Goal: Information Seeking & Learning: Find specific fact

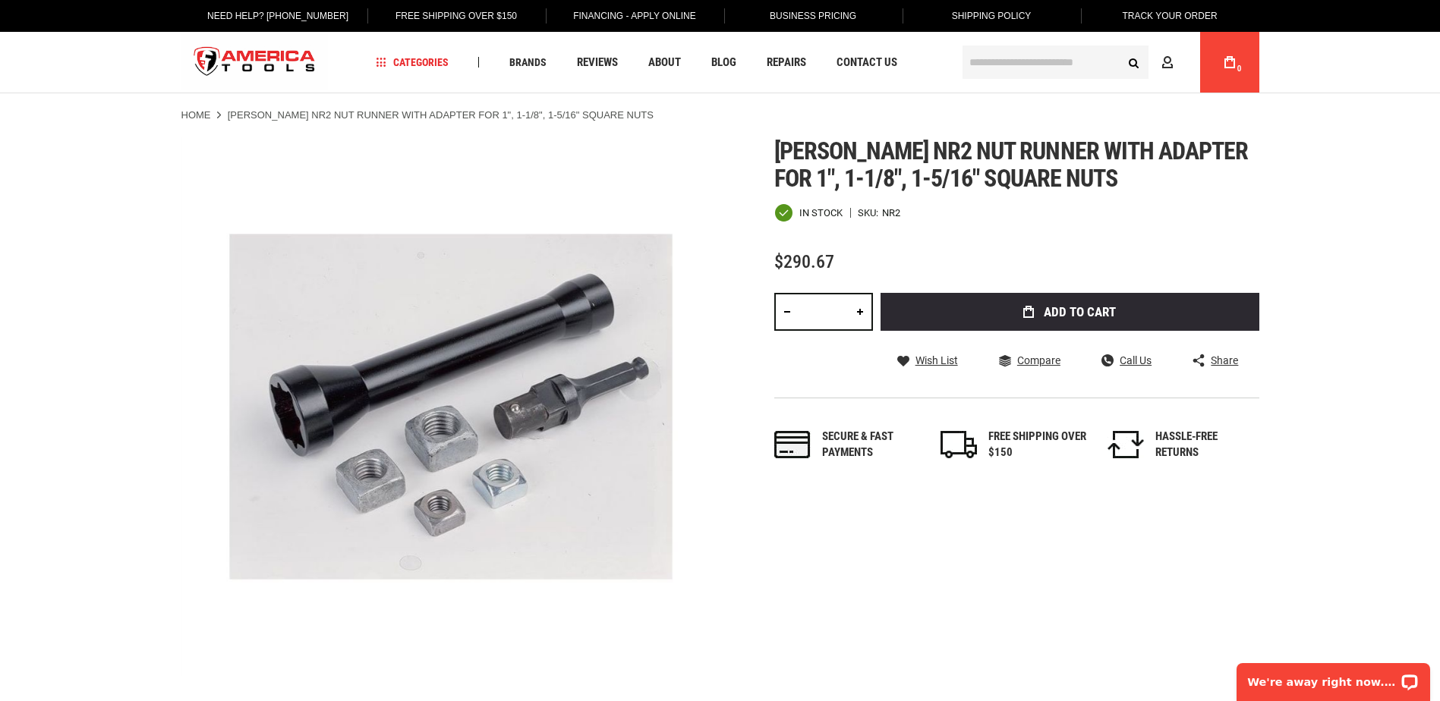
click at [992, 58] on input "text" at bounding box center [1056, 62] width 186 height 33
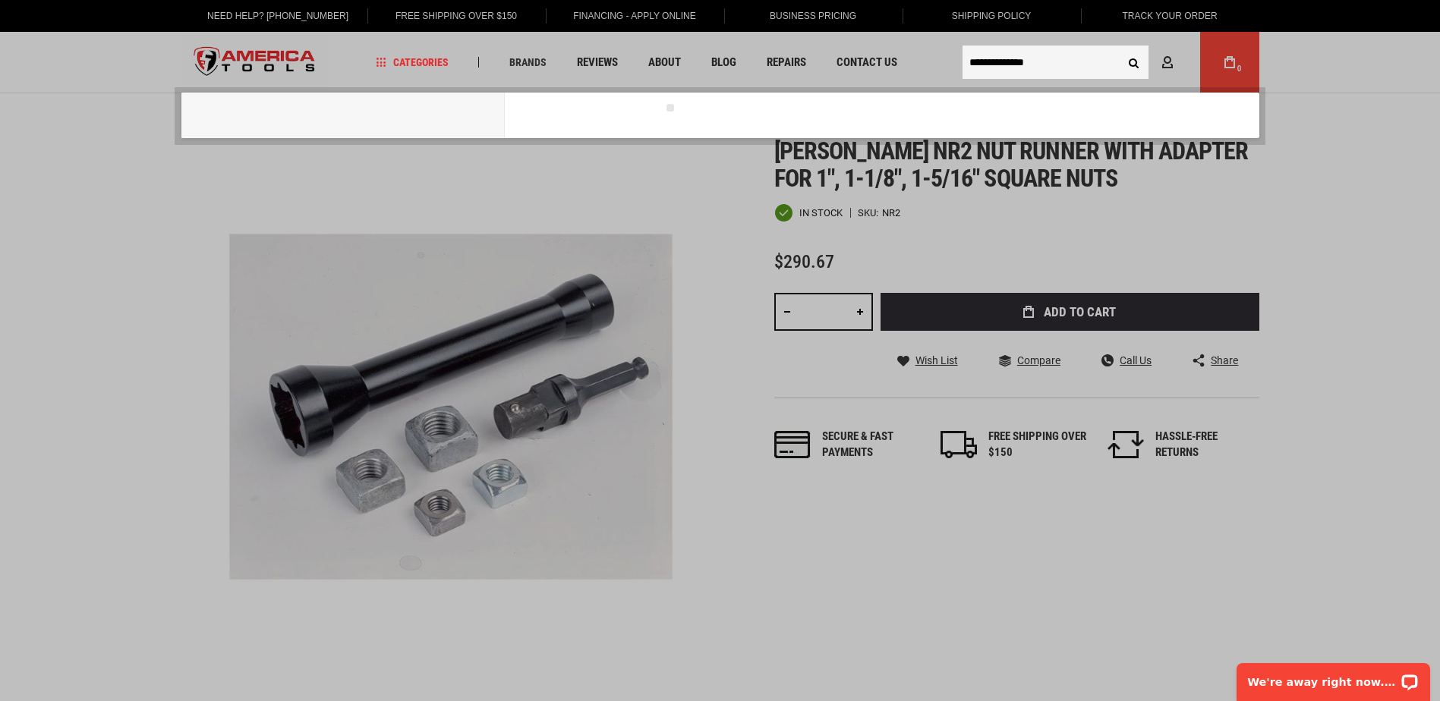
type input "**********"
click at [1120, 48] on button "Search" at bounding box center [1134, 62] width 29 height 29
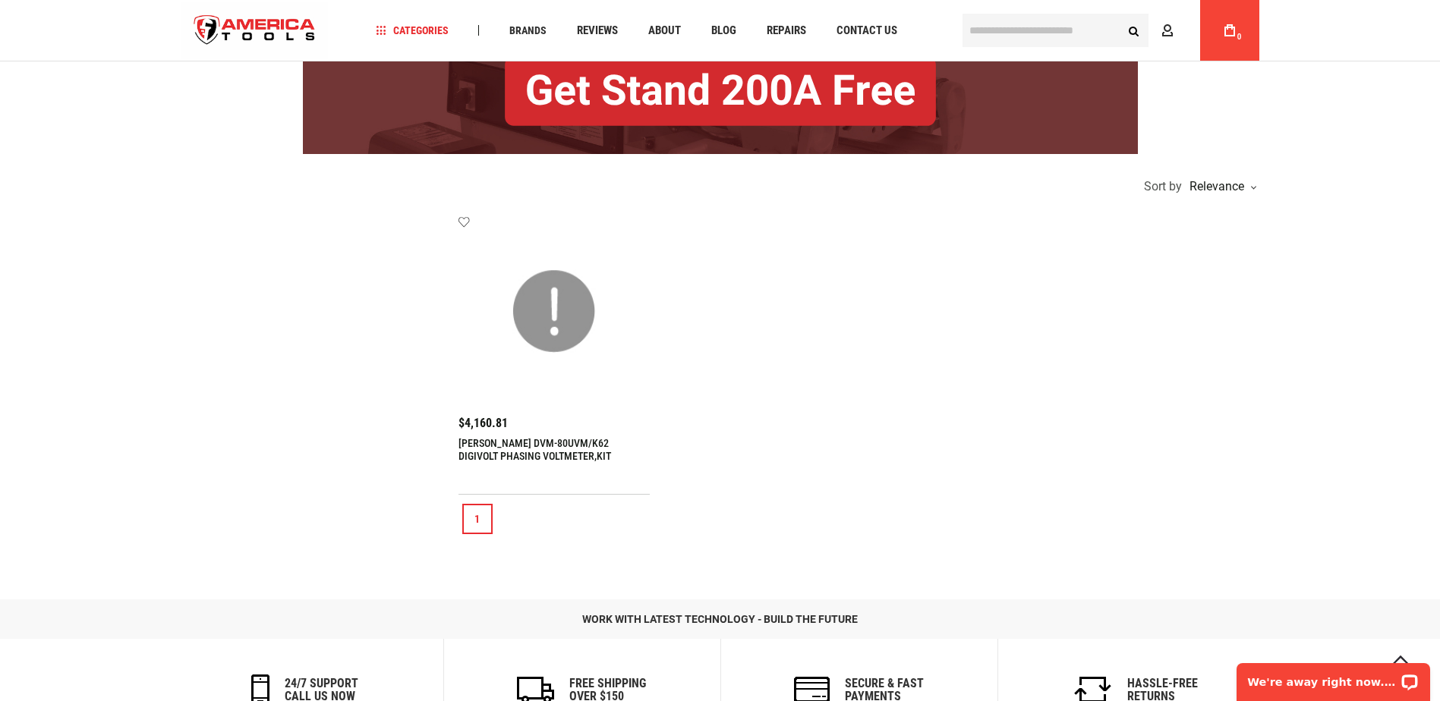
scroll to position [228, 0]
